Goal: Transaction & Acquisition: Purchase product/service

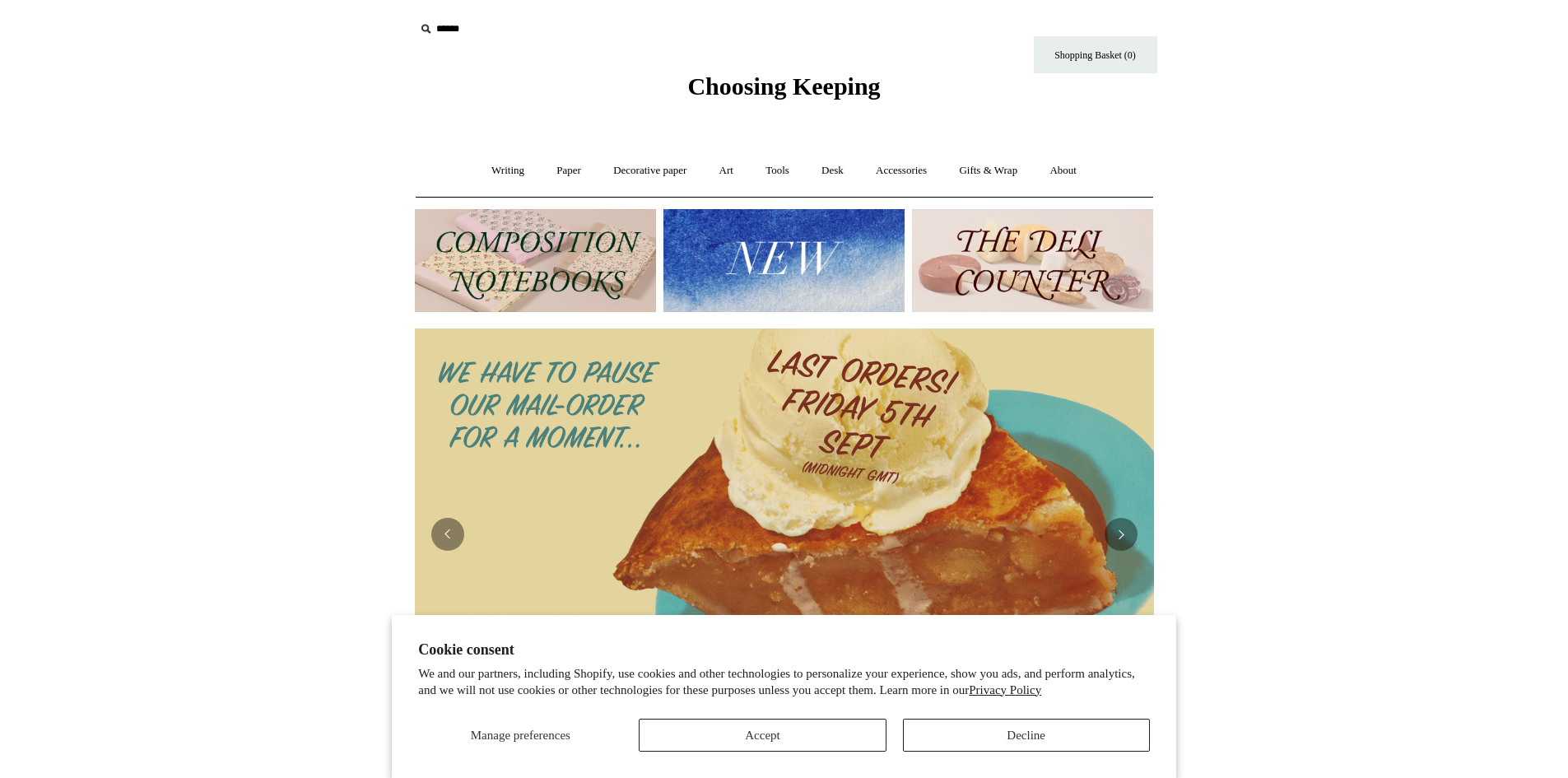
click at [464, 290] on img at bounding box center [535, 261] width 242 height 103
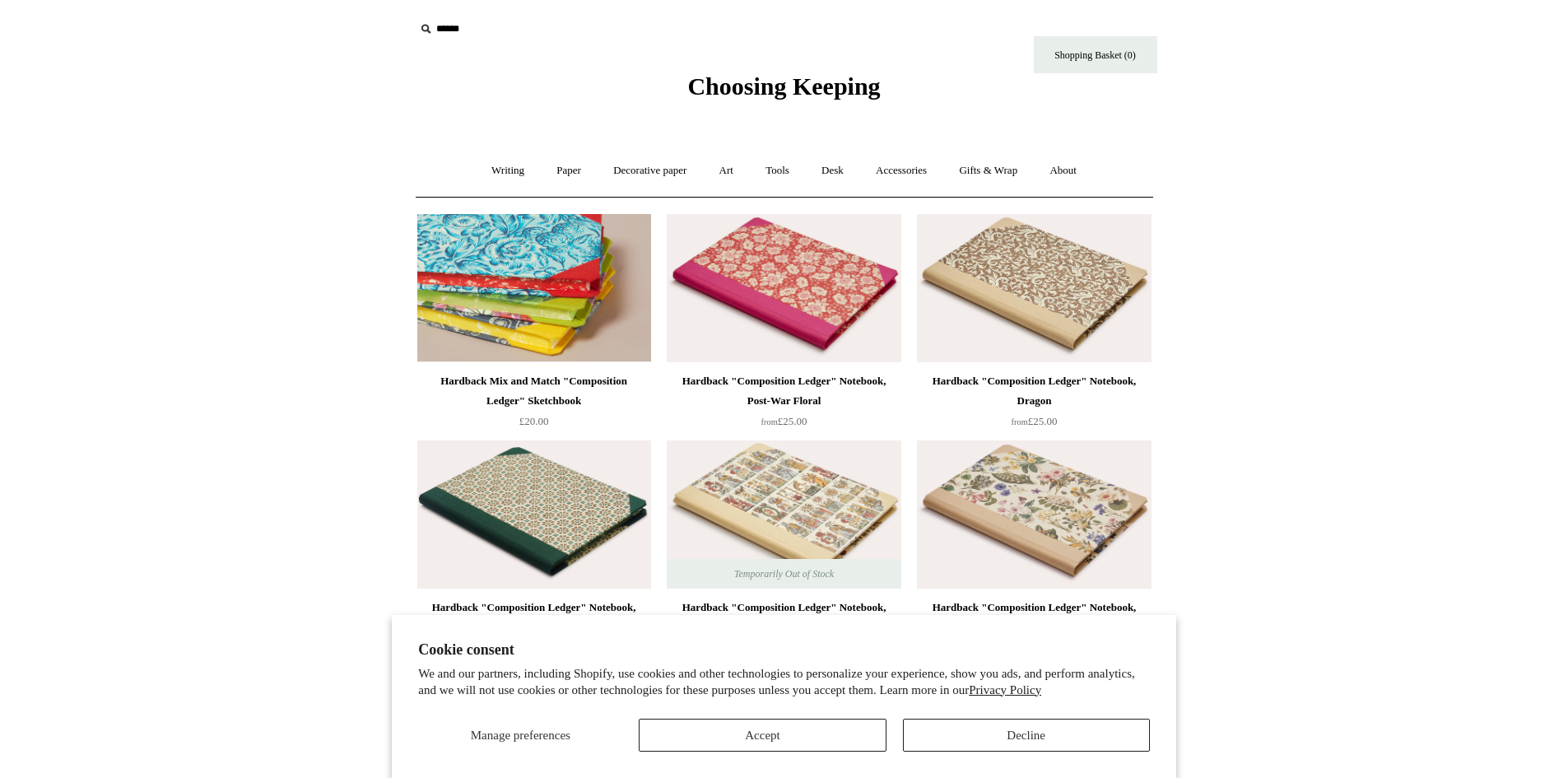
scroll to position [82, 0]
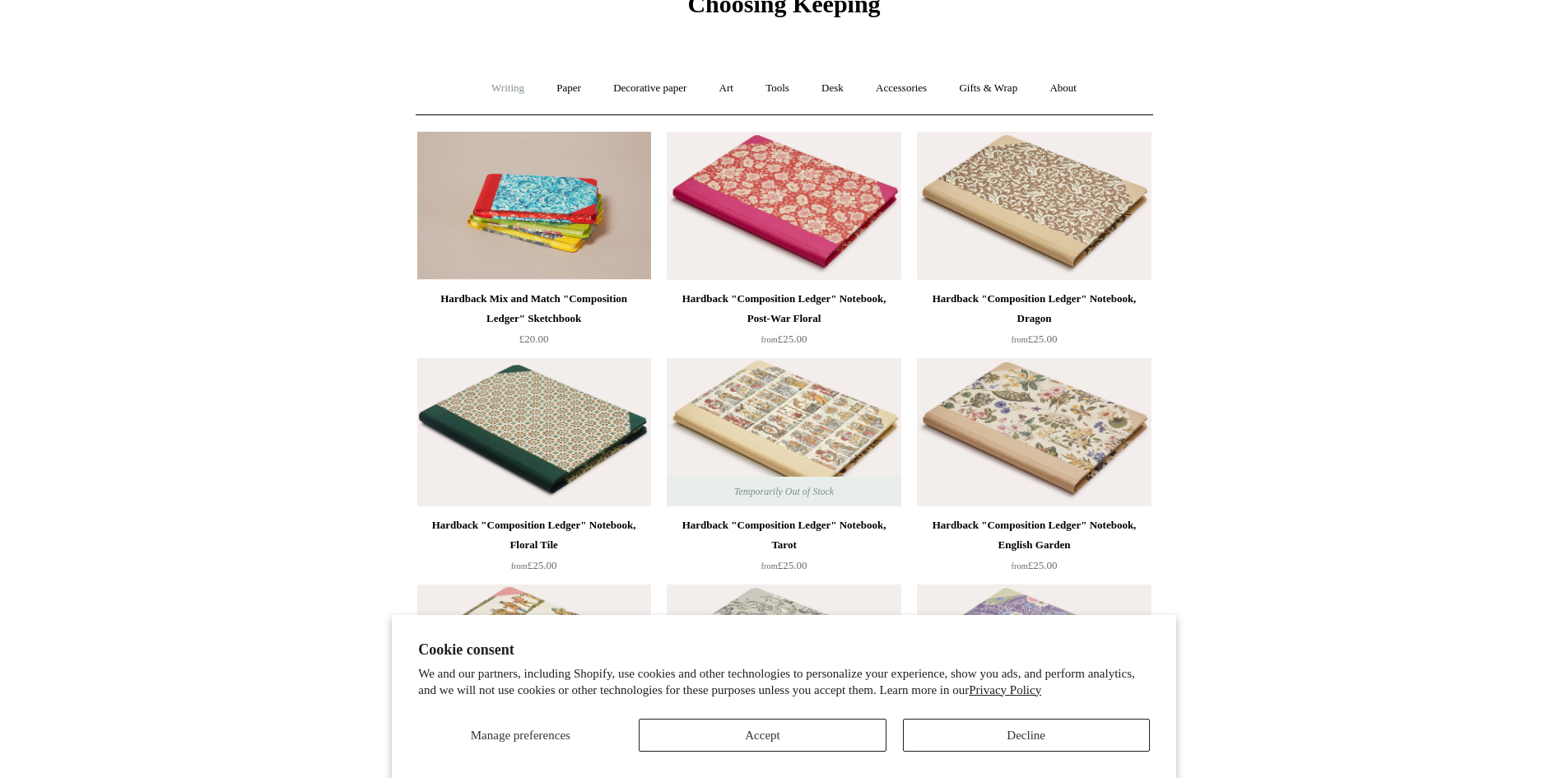
click at [484, 91] on link "Writing +" at bounding box center [508, 88] width 62 height 43
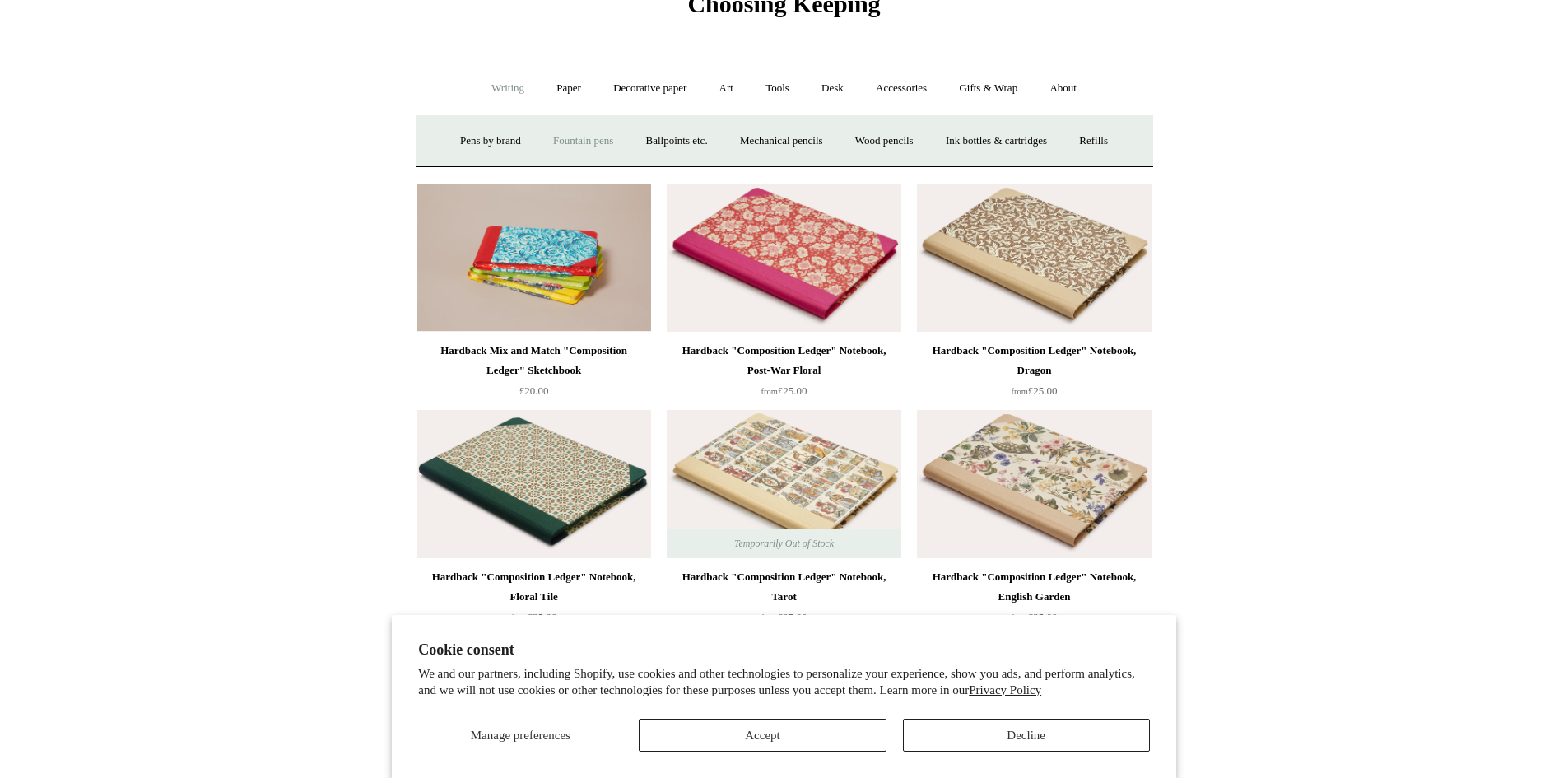
click at [585, 145] on link "Fountain pens +" at bounding box center [584, 141] width 90 height 43
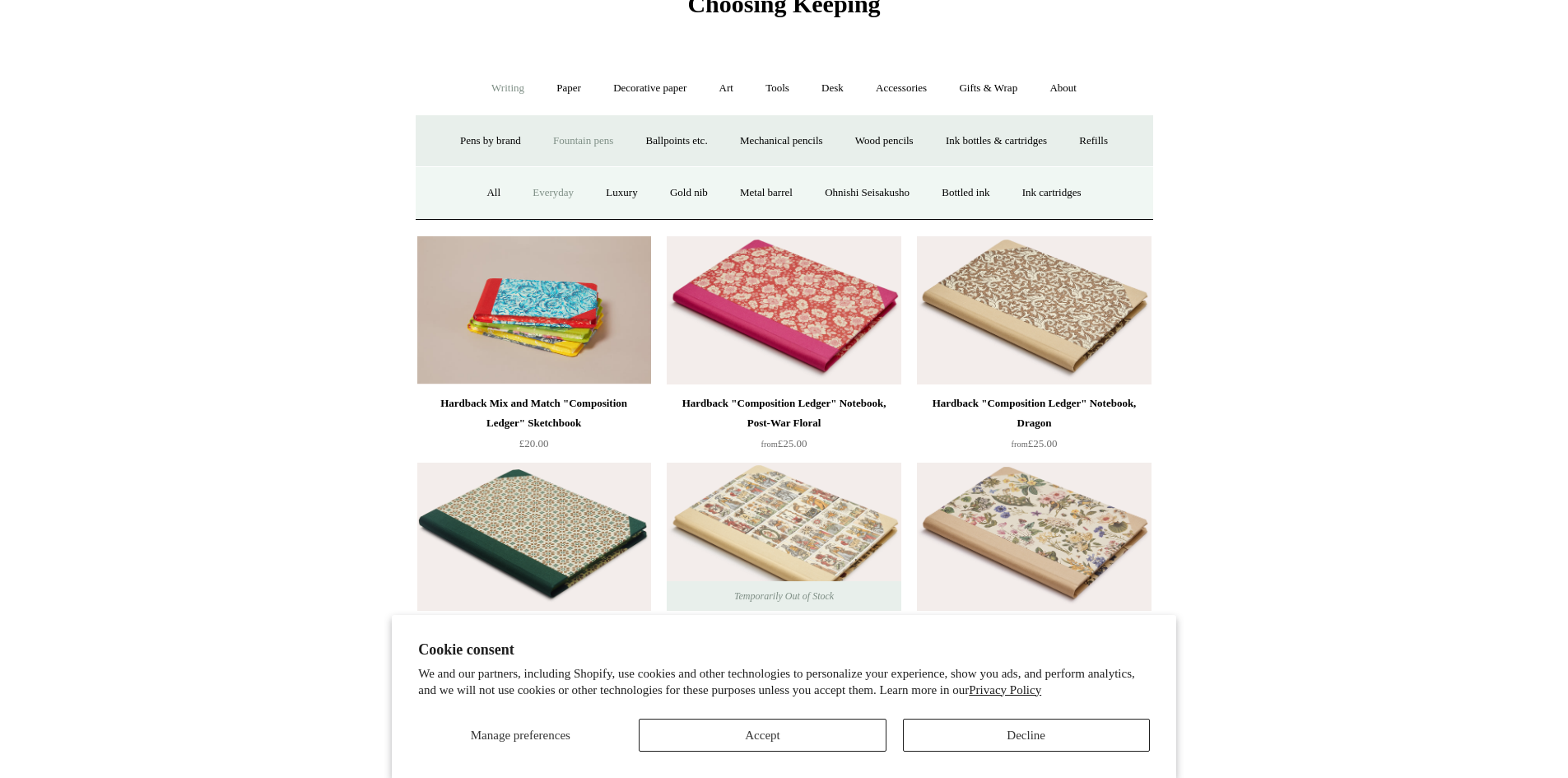
click at [527, 190] on link "Everyday" at bounding box center [553, 193] width 71 height 43
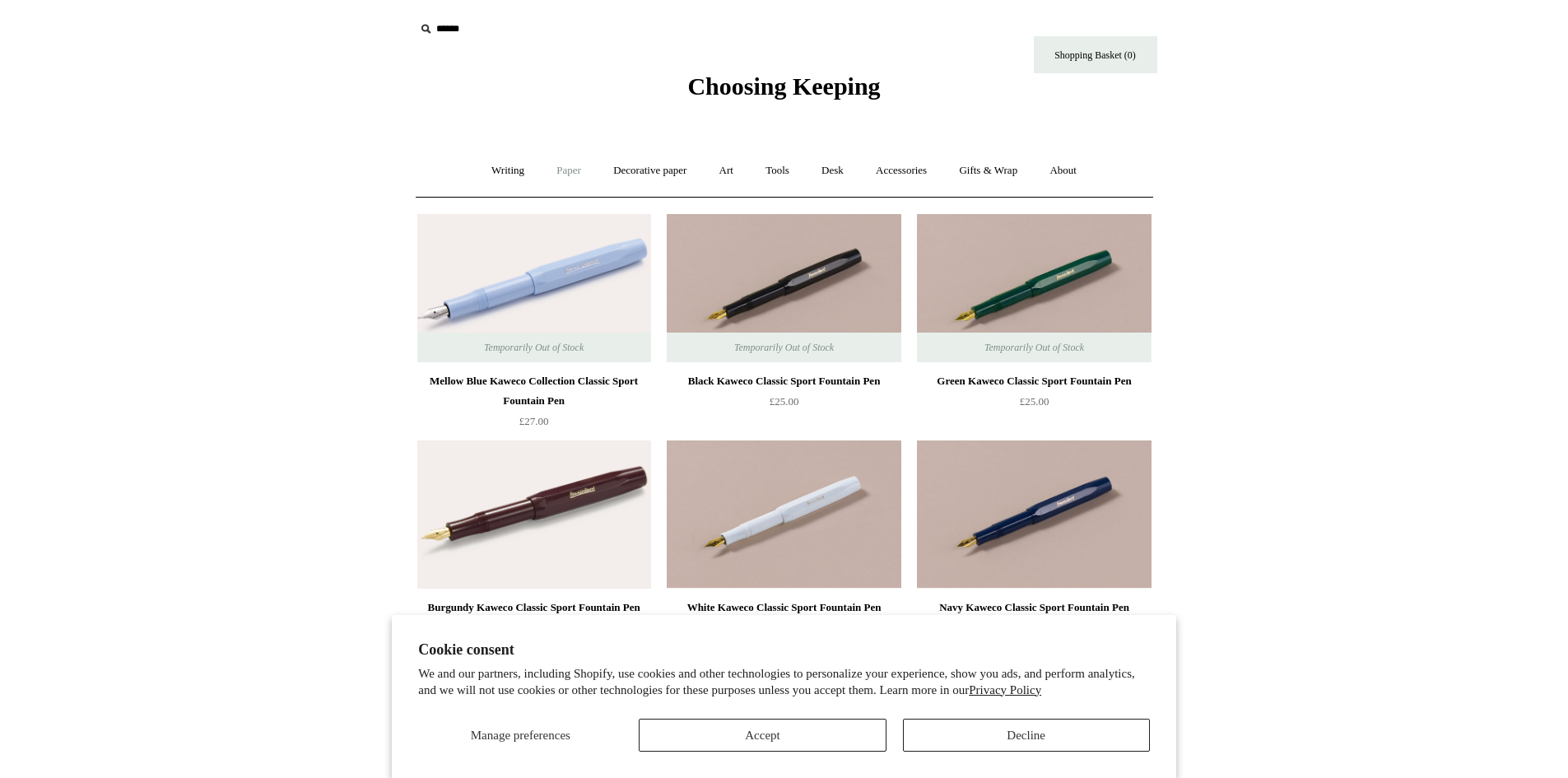
click at [543, 162] on link "Paper +" at bounding box center [569, 171] width 55 height 43
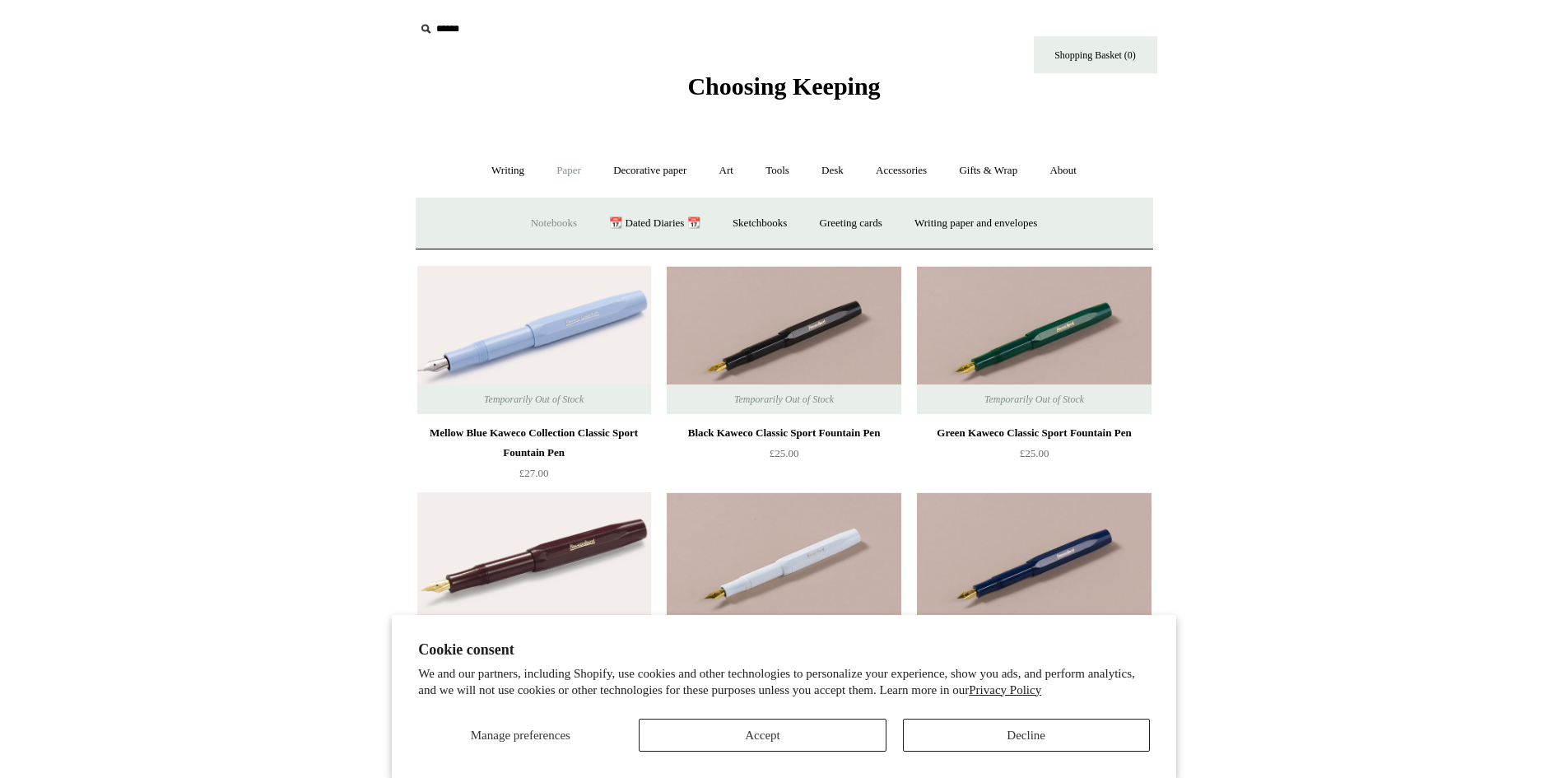
click at [530, 221] on link "Notebooks +" at bounding box center [553, 224] width 75 height 43
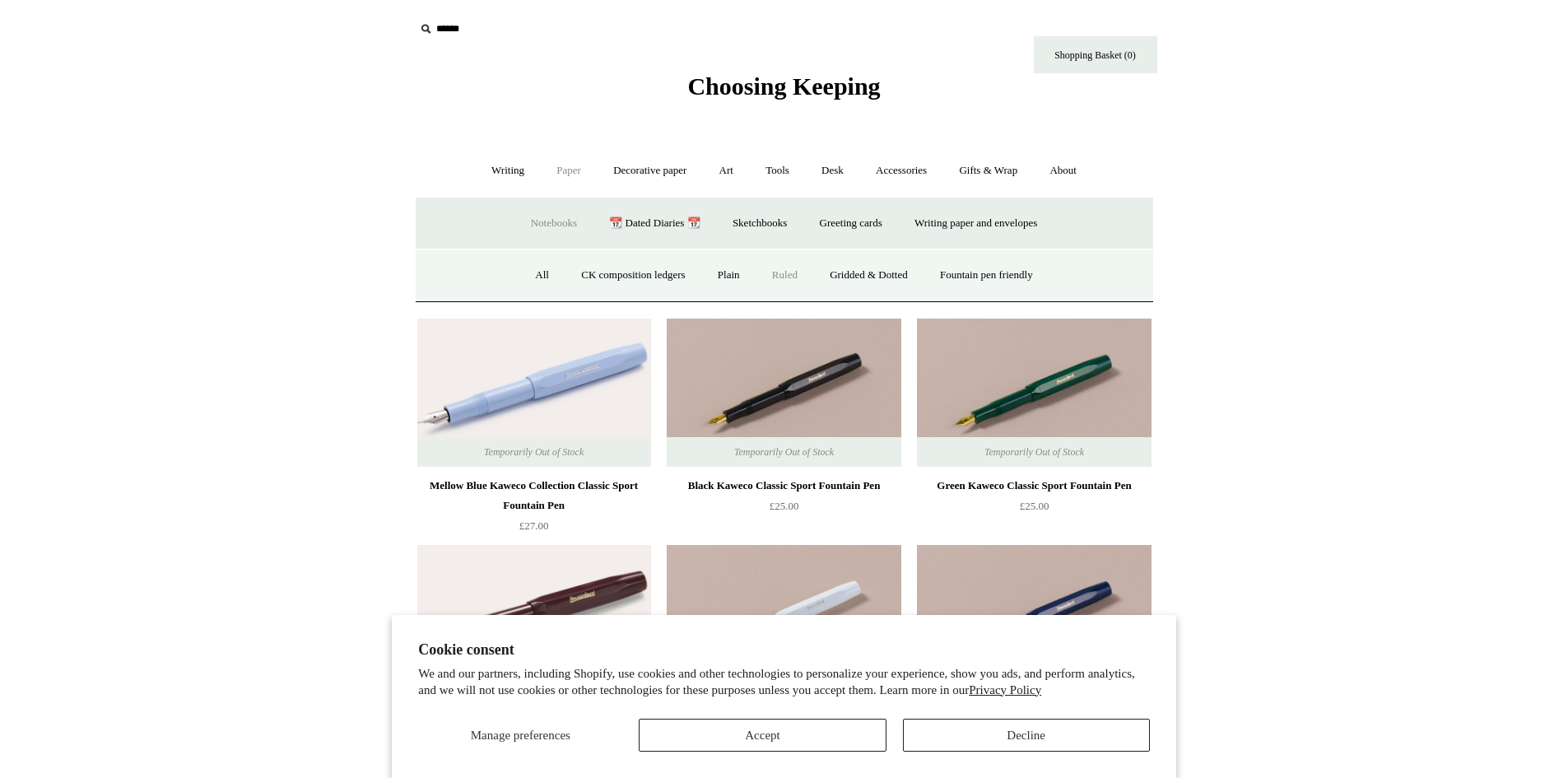
click at [779, 265] on link "Ruled" at bounding box center [785, 276] width 55 height 43
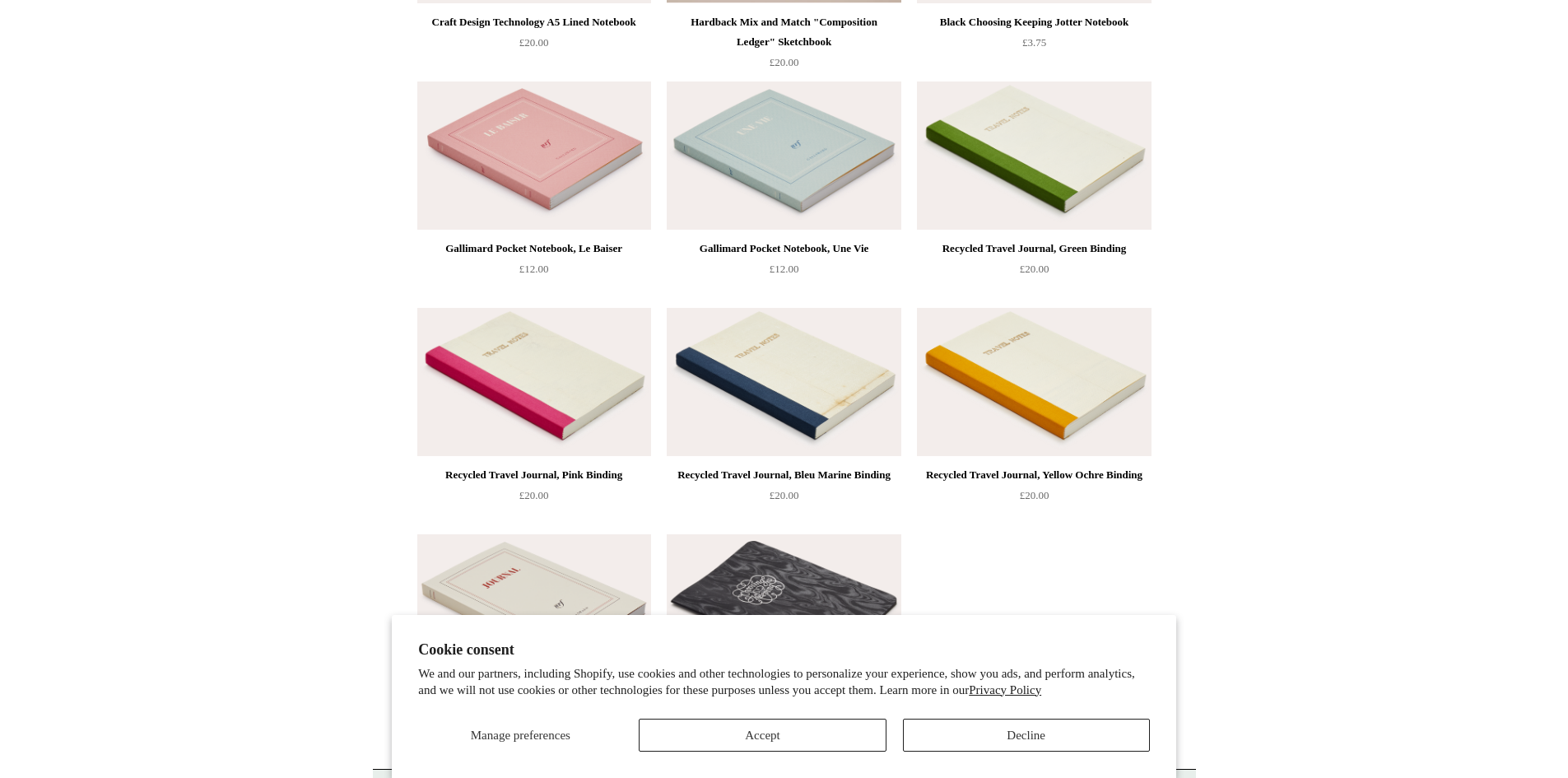
scroll to position [2883, 0]
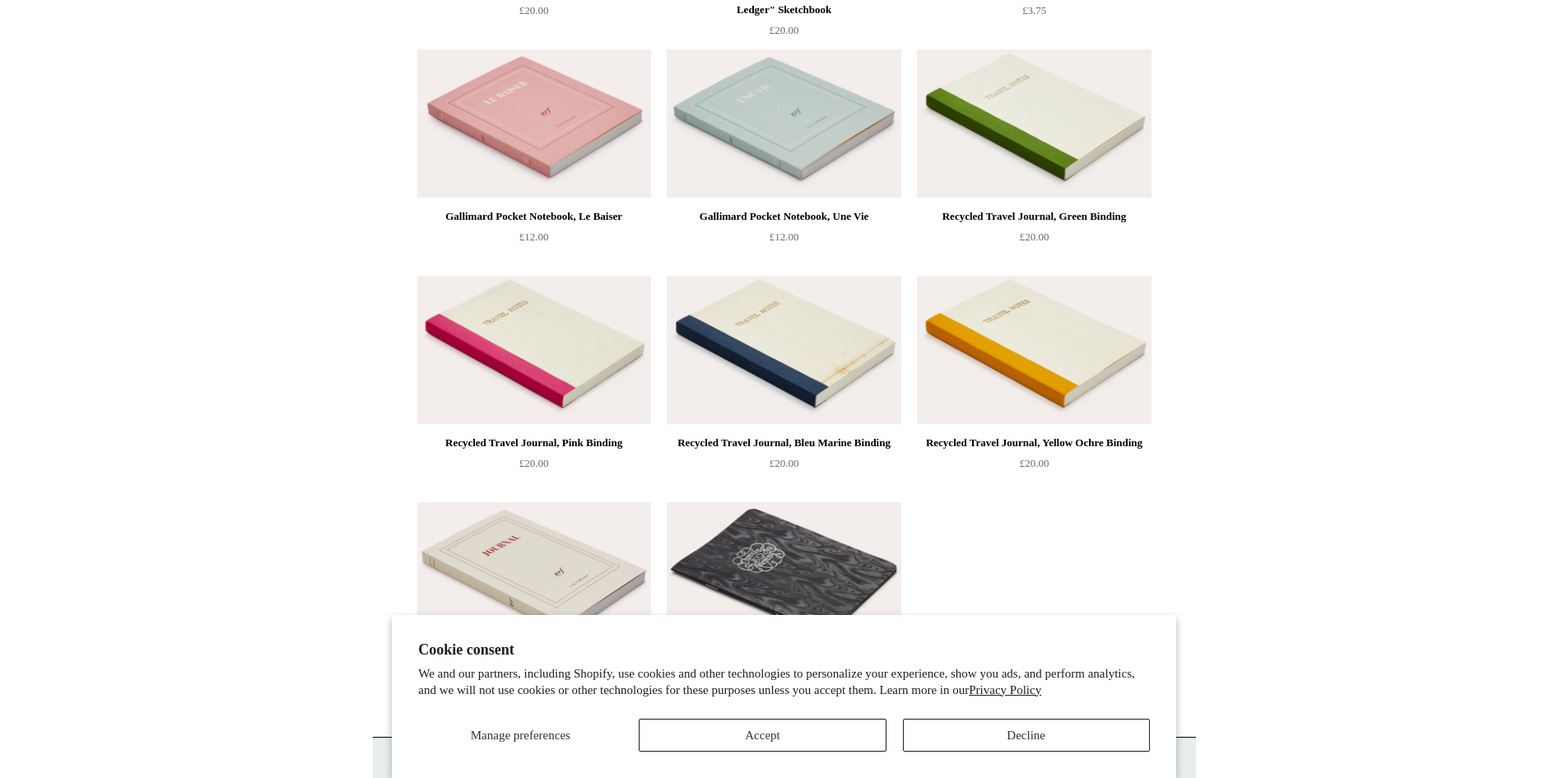
click at [861, 350] on img at bounding box center [784, 350] width 234 height 148
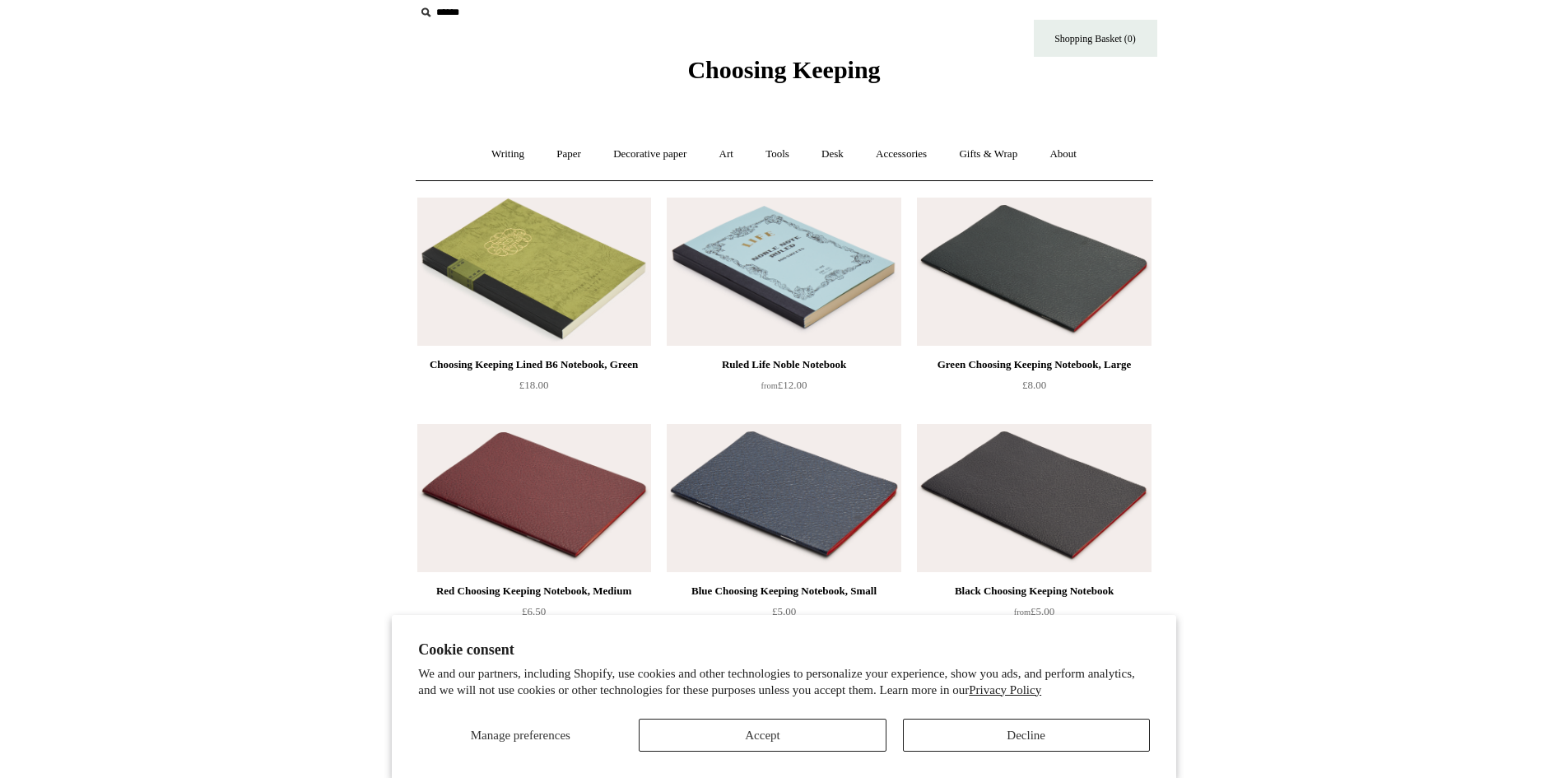
scroll to position [0, 0]
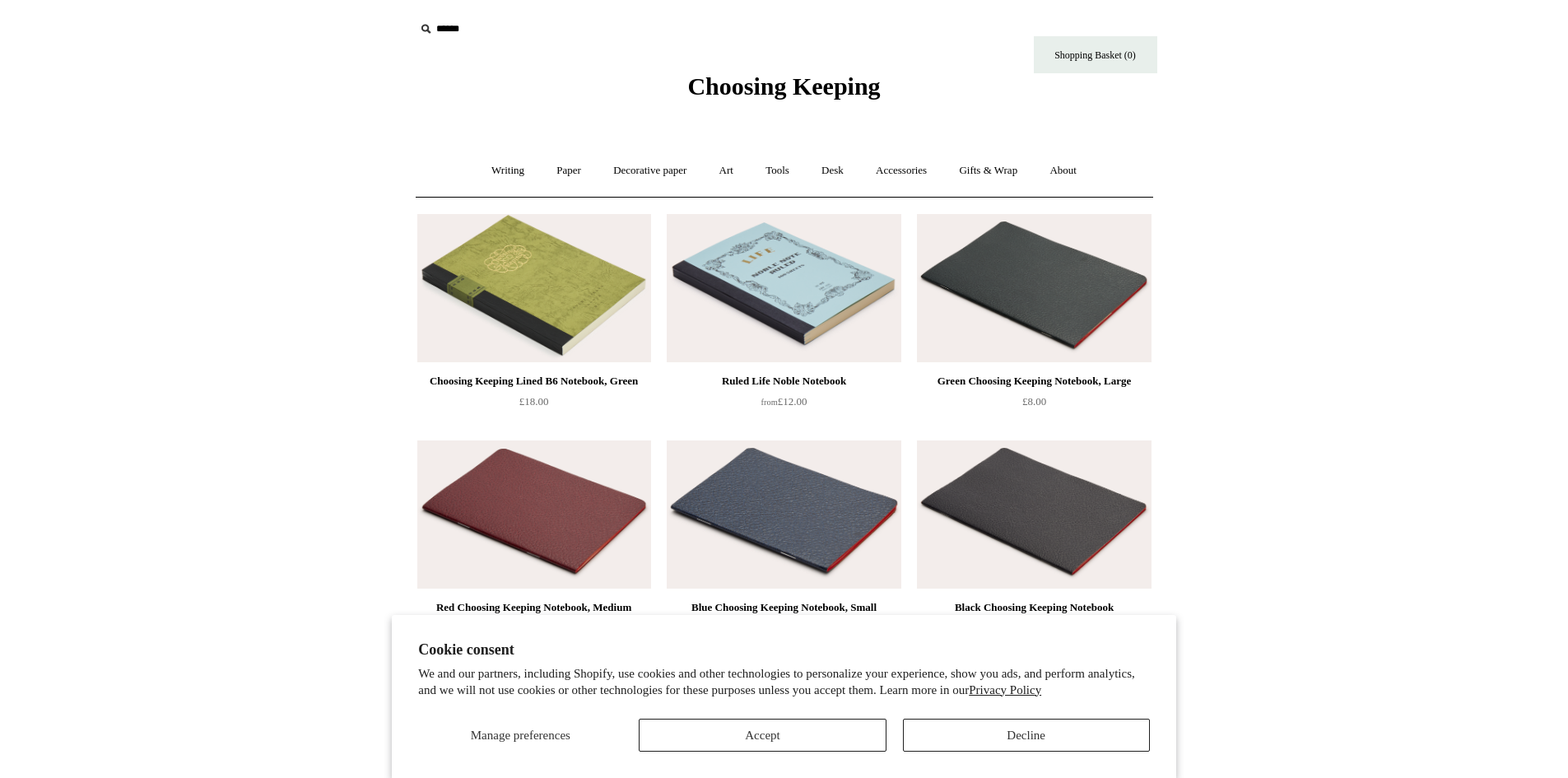
click at [841, 300] on img at bounding box center [784, 288] width 234 height 148
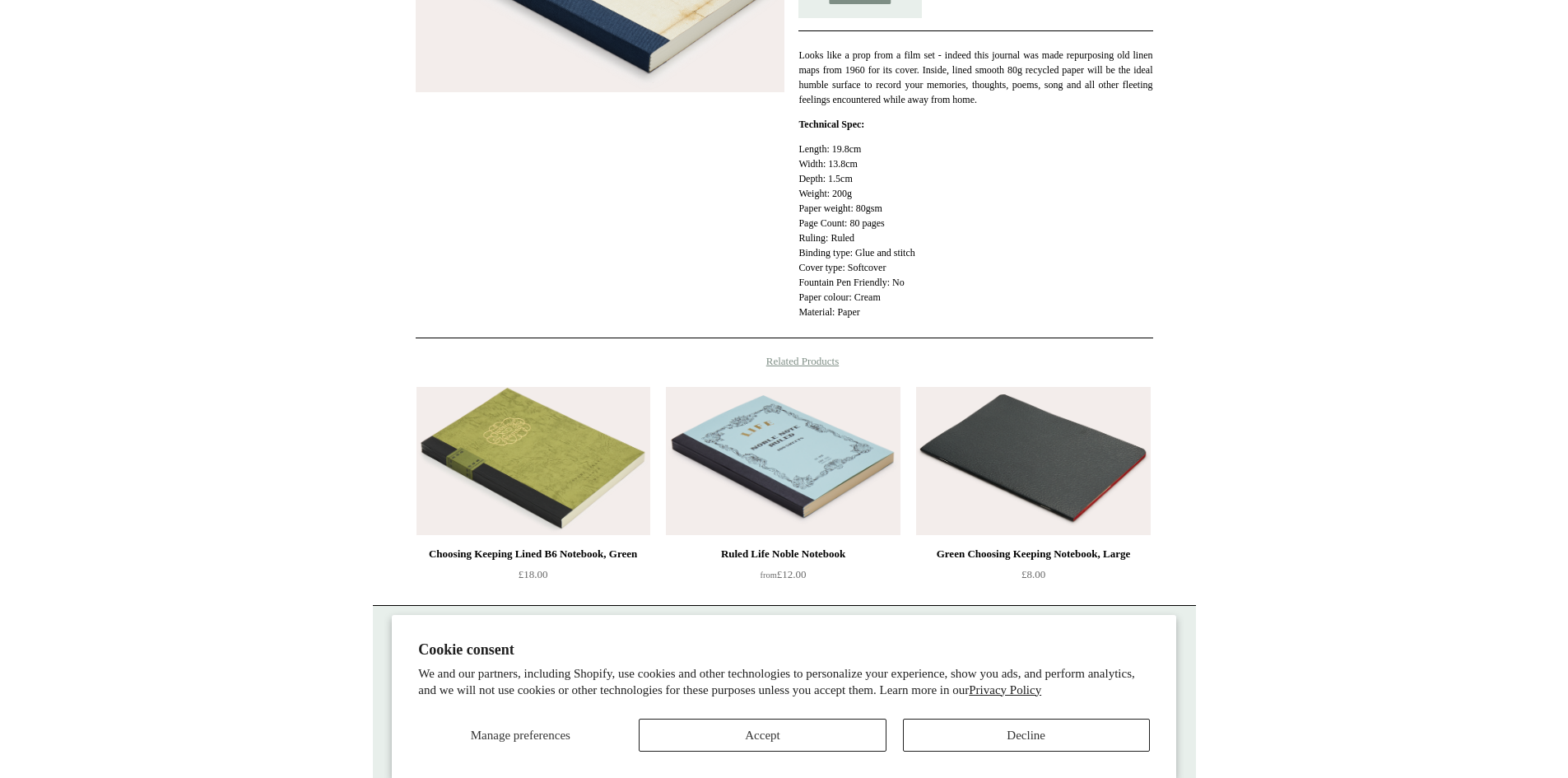
scroll to position [412, 0]
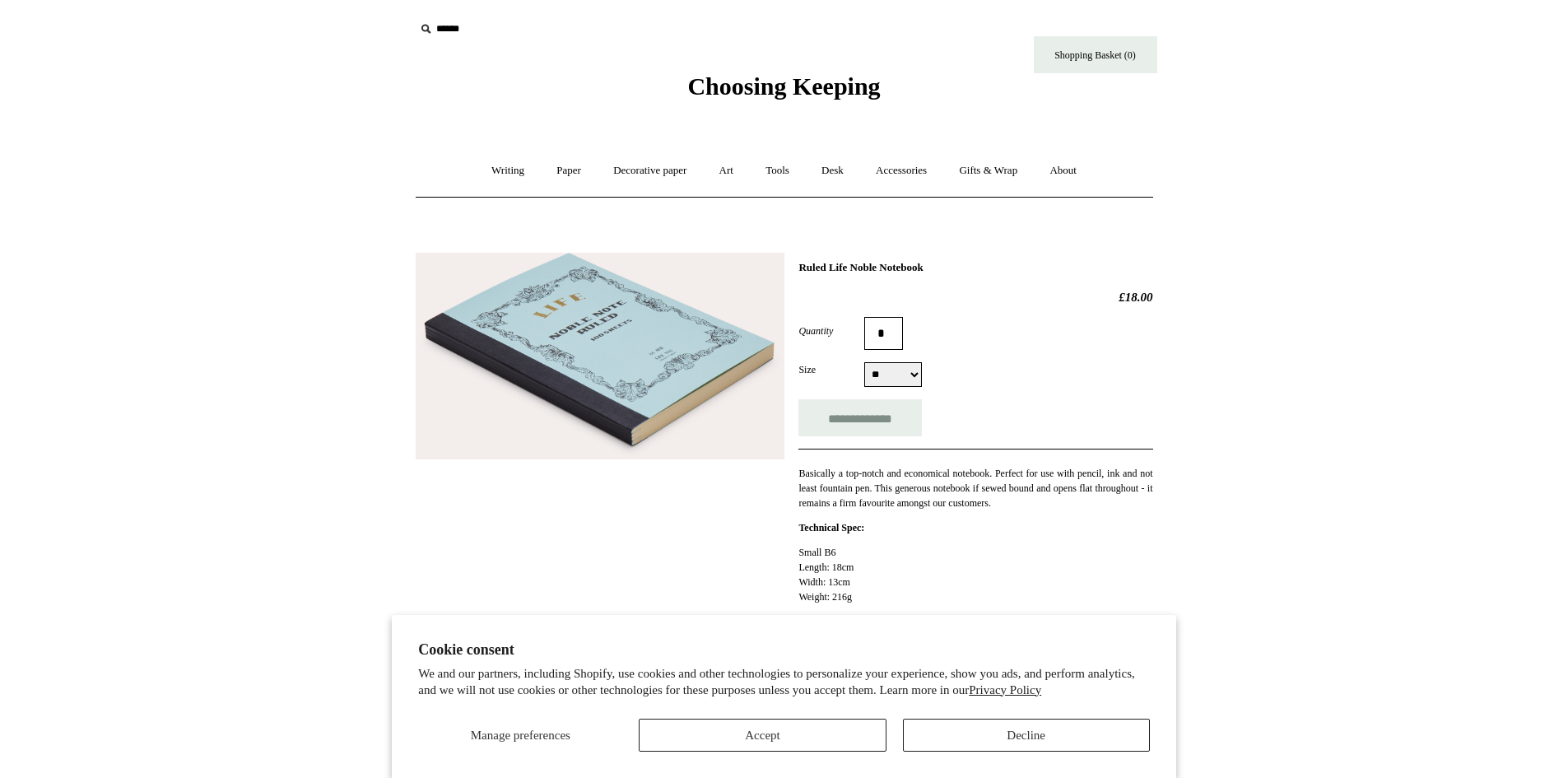
scroll to position [82, 0]
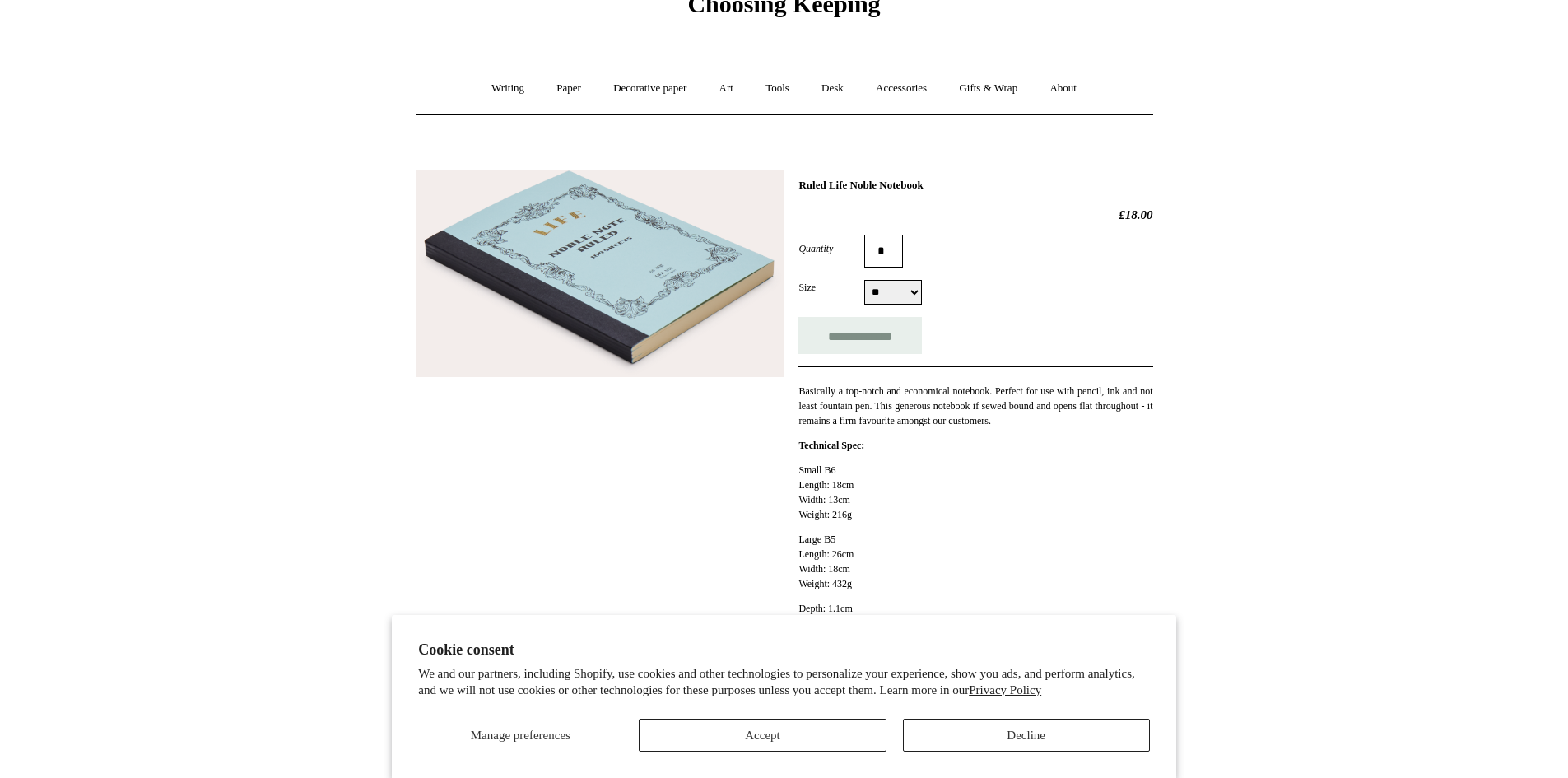
click at [900, 295] on select "** **" at bounding box center [893, 292] width 58 height 25
click at [1016, 298] on div "Size ** ** ** **" at bounding box center [975, 292] width 354 height 25
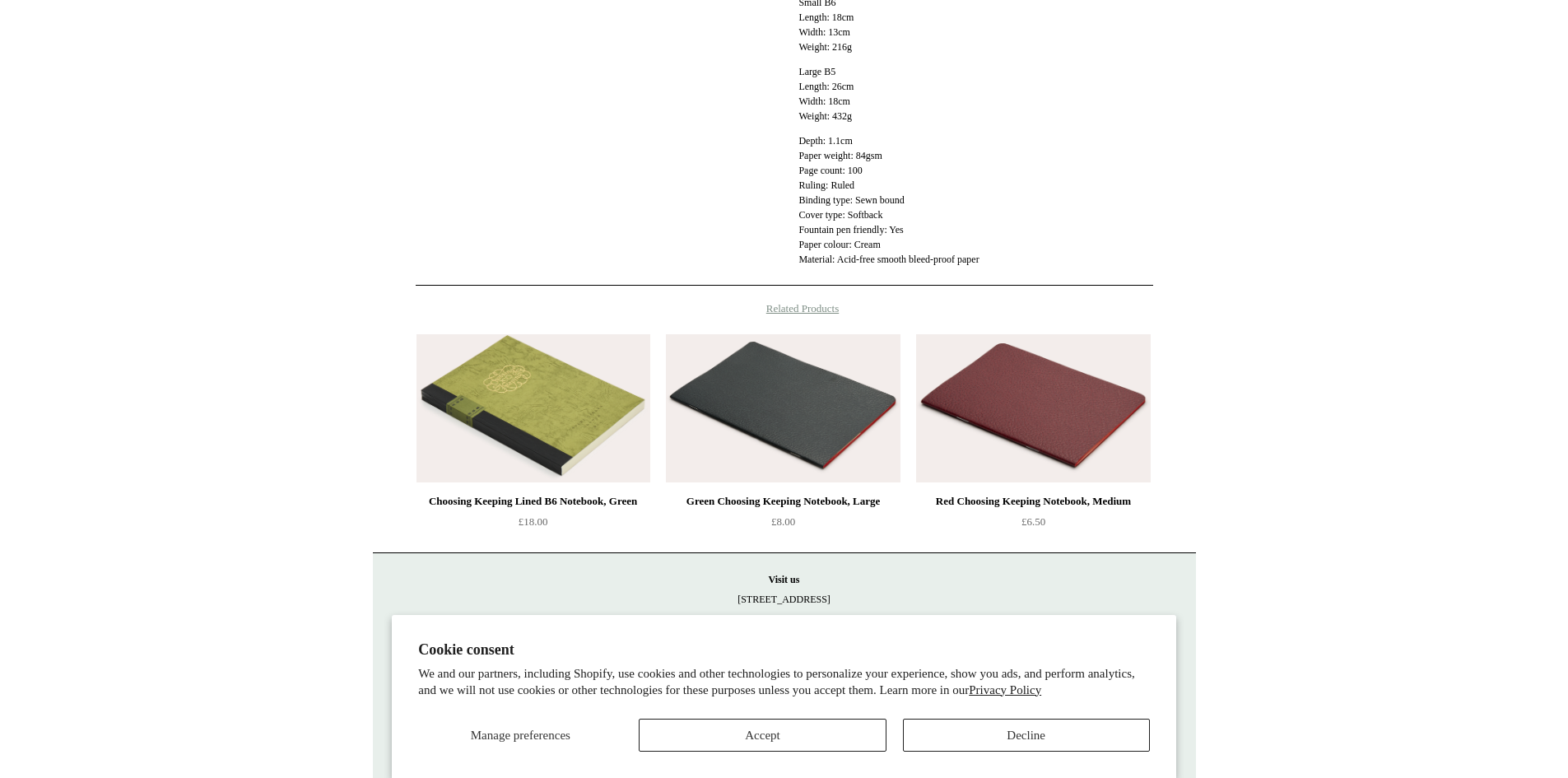
scroll to position [583, 0]
